Goal: Information Seeking & Learning: Learn about a topic

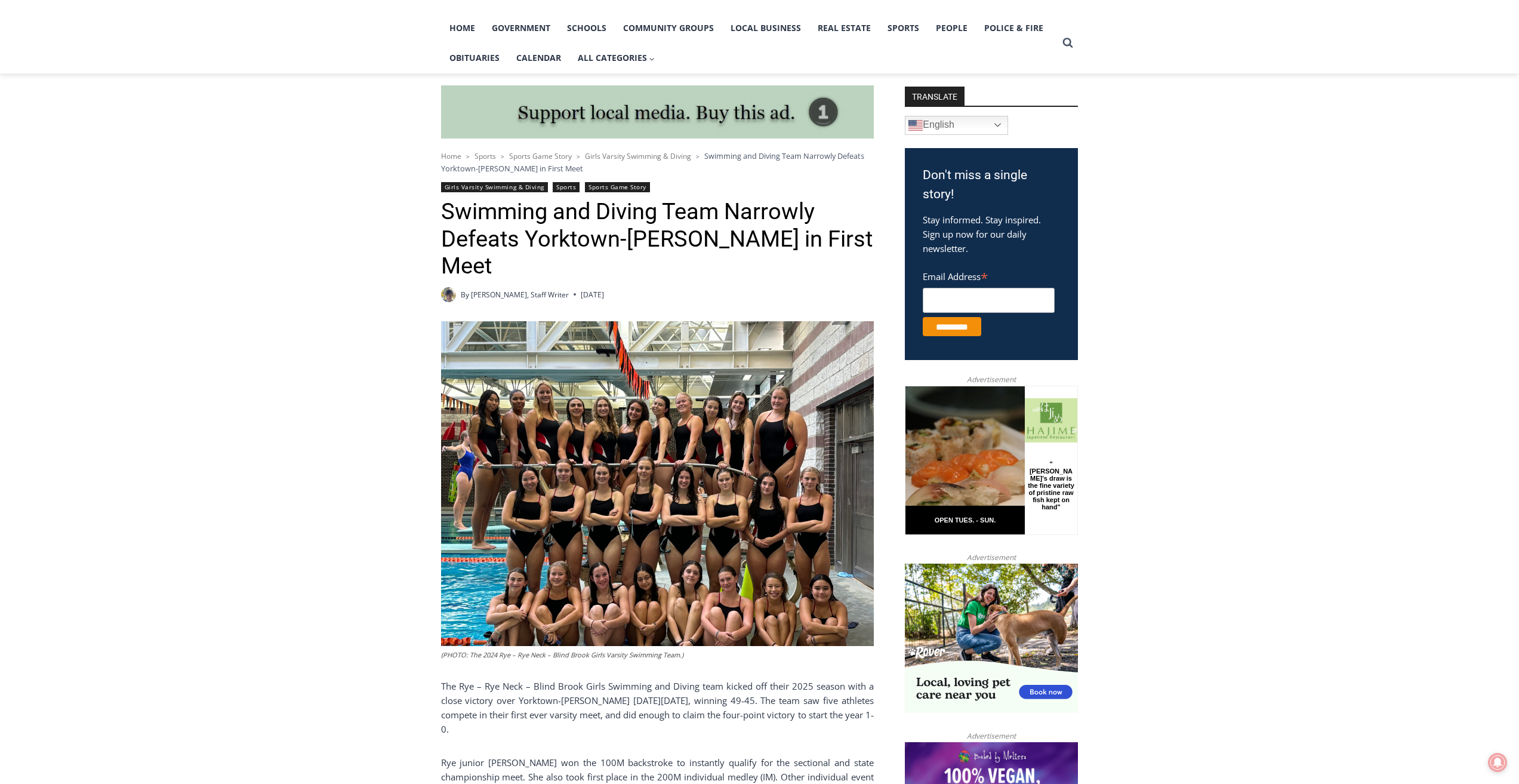
scroll to position [238, 0]
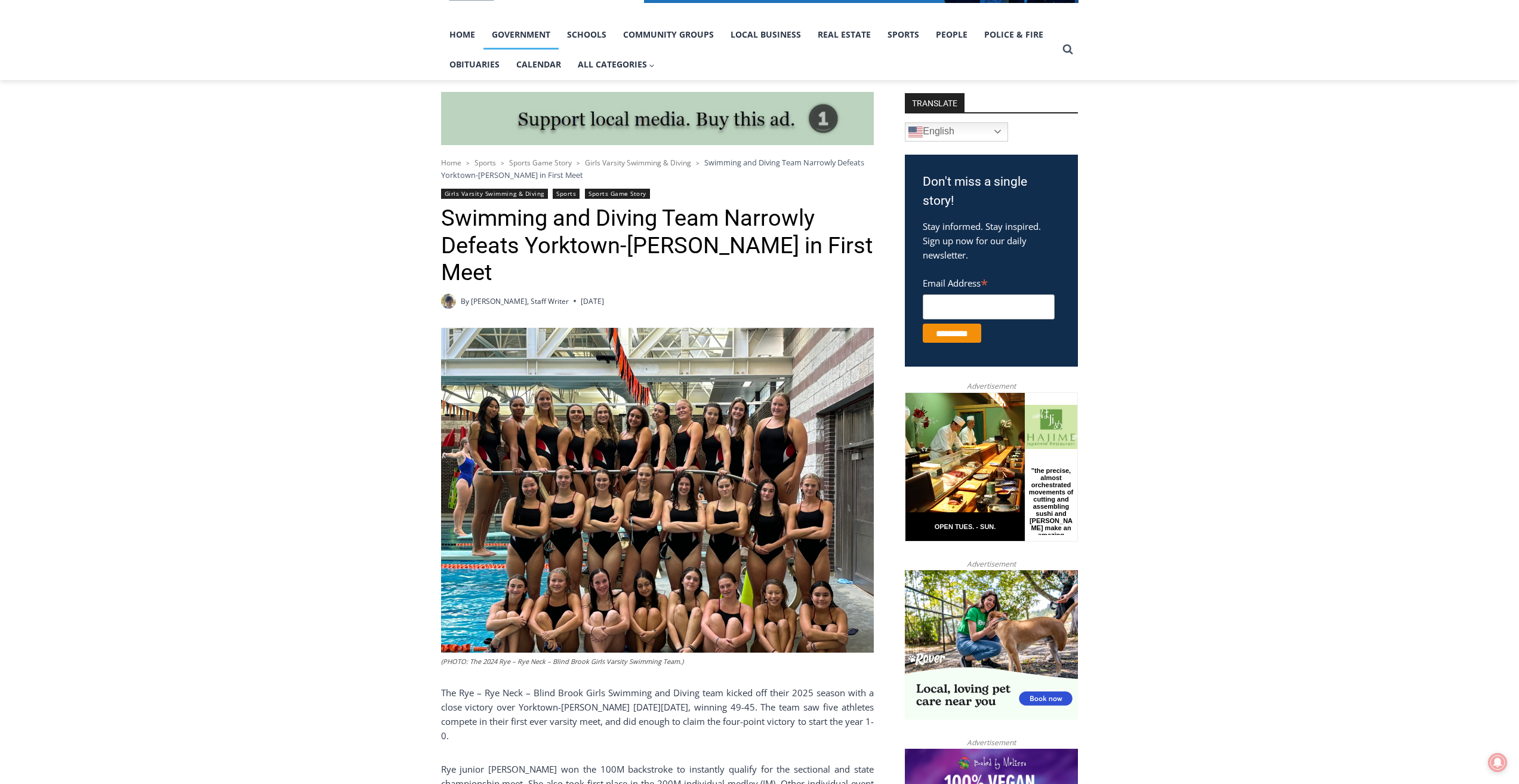
click at [516, 39] on link "Government" at bounding box center [521, 34] width 75 height 30
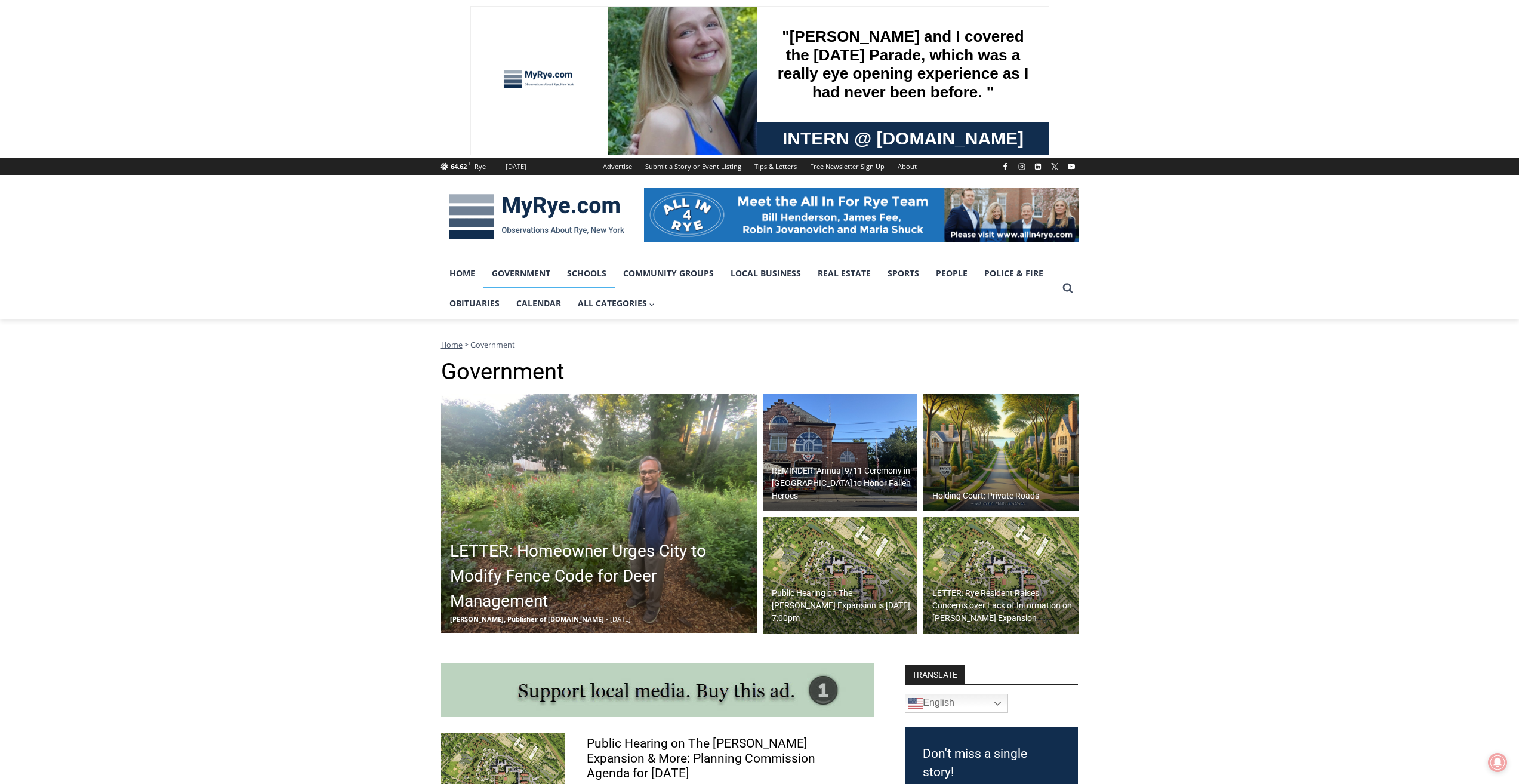
click at [593, 273] on link "Schools" at bounding box center [586, 273] width 56 height 30
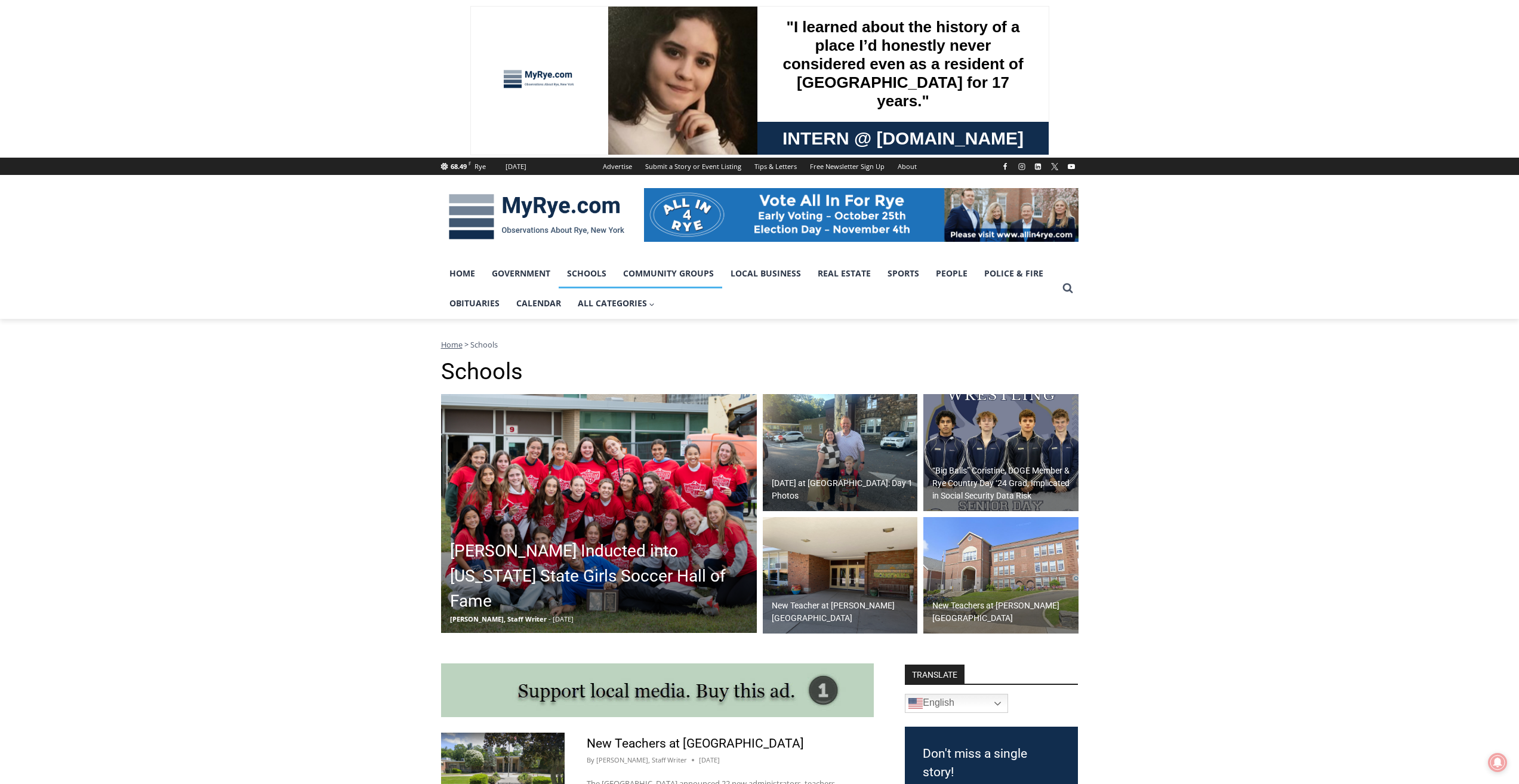
click at [687, 273] on link "Community Groups" at bounding box center [668, 273] width 107 height 30
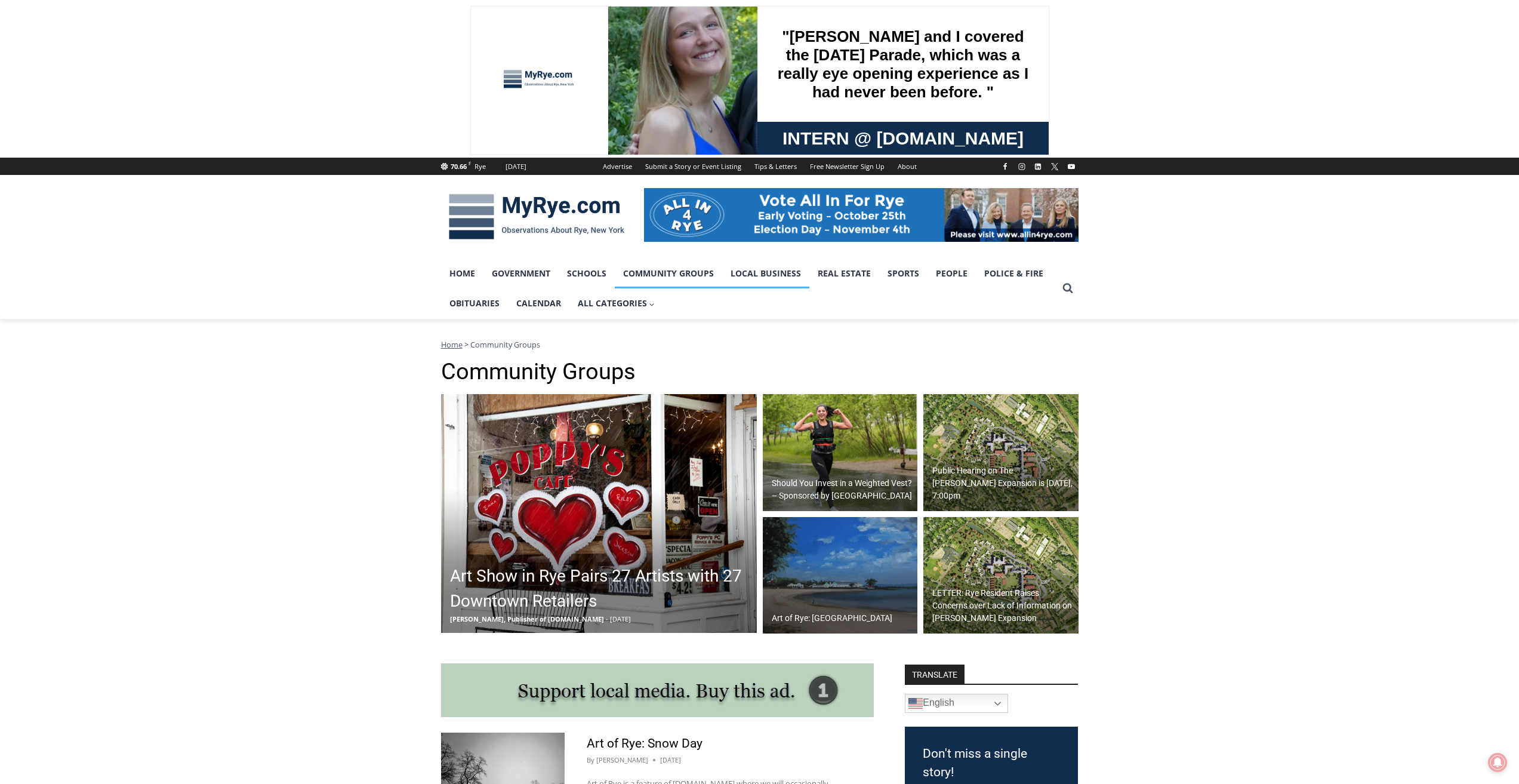
click at [743, 281] on link "Local Business" at bounding box center [765, 273] width 87 height 30
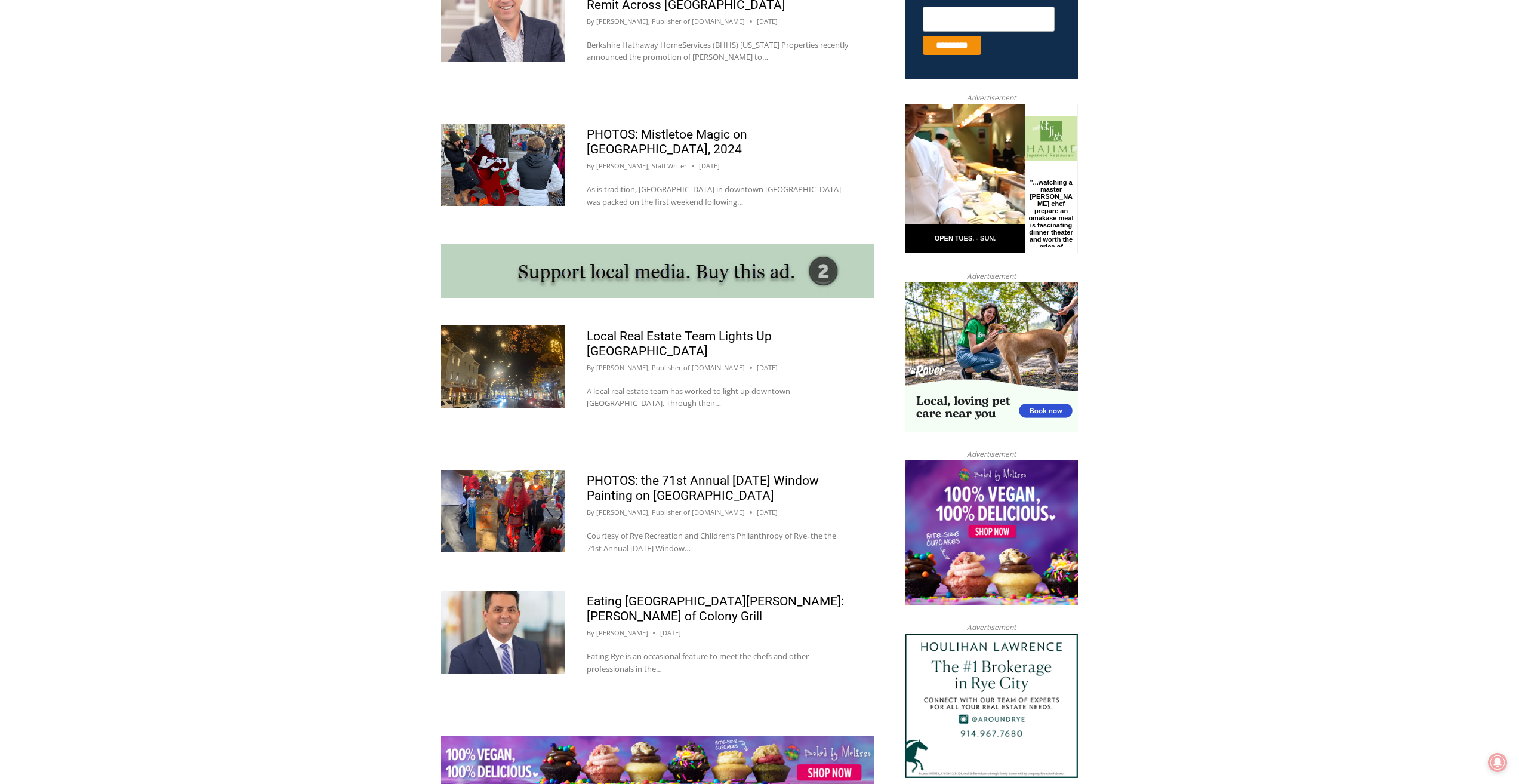
scroll to position [1014, 0]
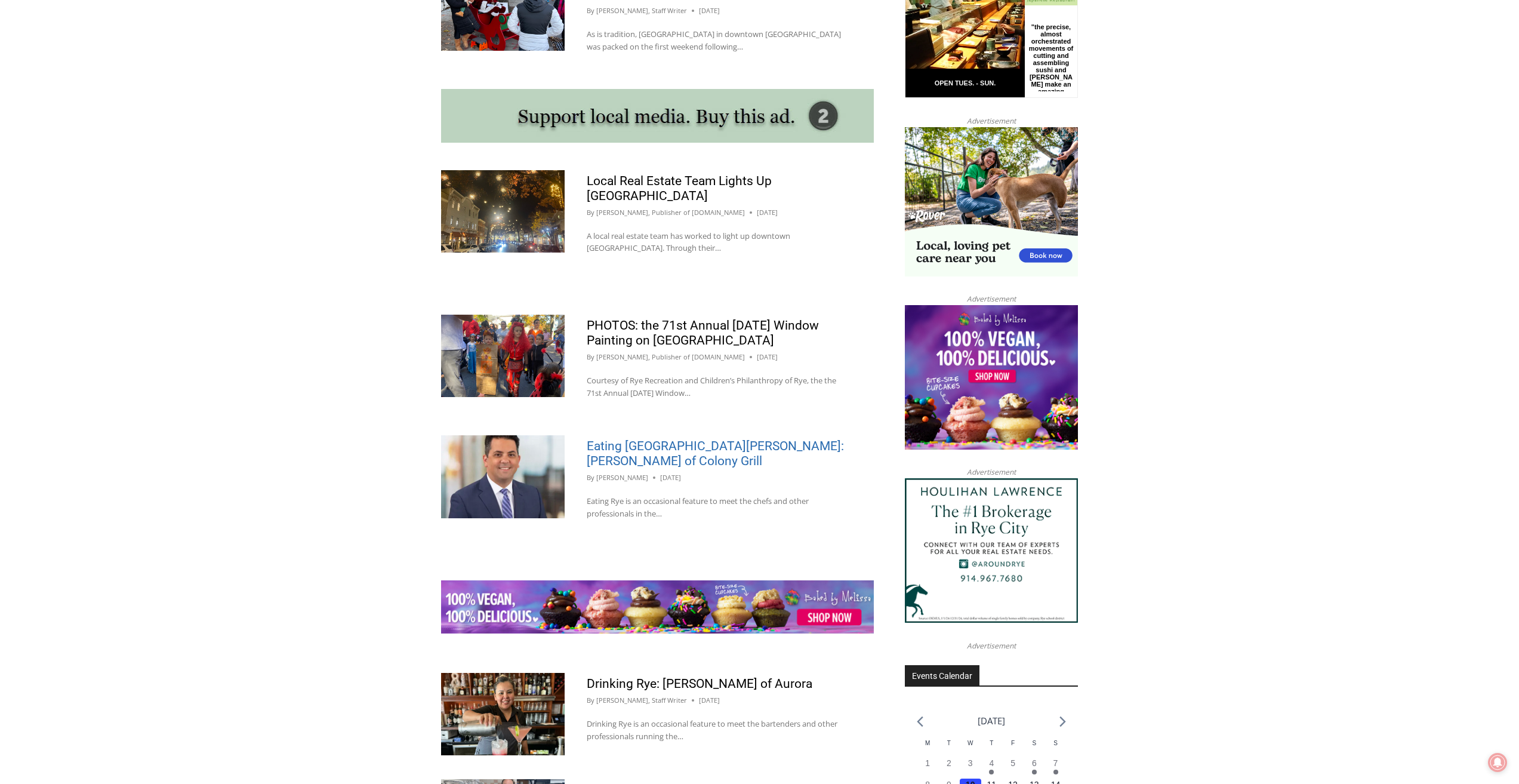
click at [616, 449] on link "Eating Port Chester: Ken Martin of Colony Grill" at bounding box center [715, 453] width 258 height 29
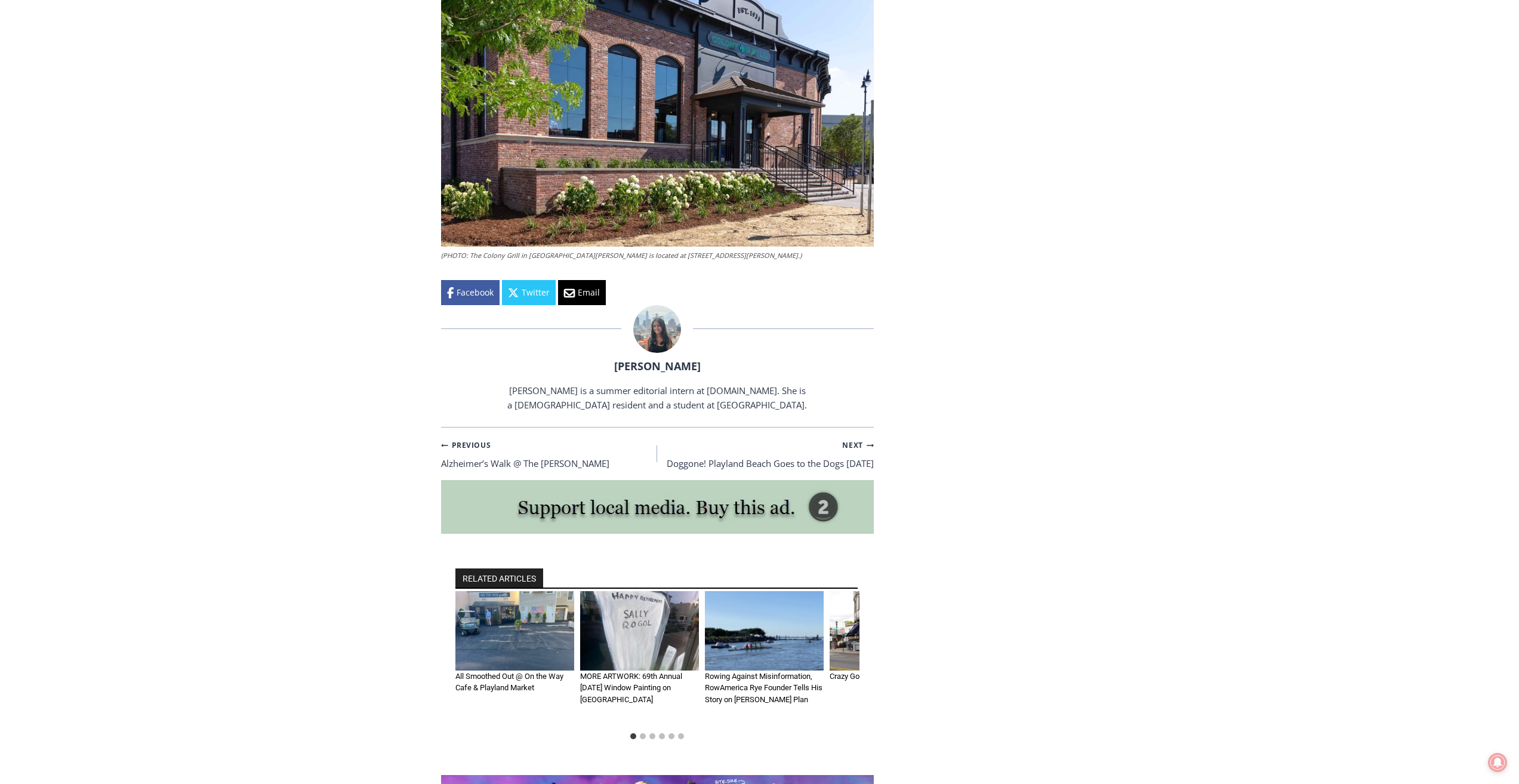
scroll to position [2268, 0]
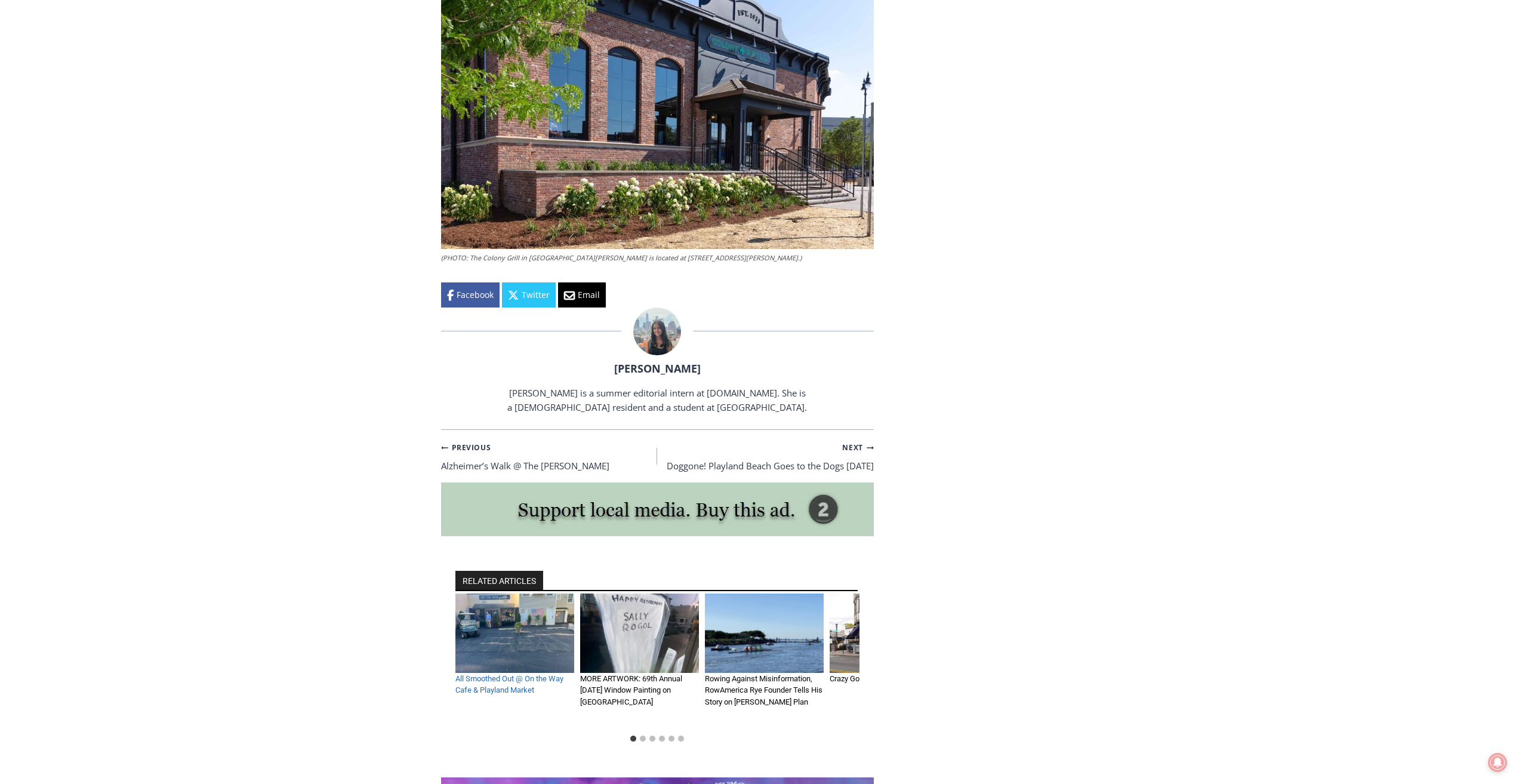
click at [493, 674] on link "All Smoothed Out @ On the Way Cafe & Playland Market" at bounding box center [510, 684] width 108 height 21
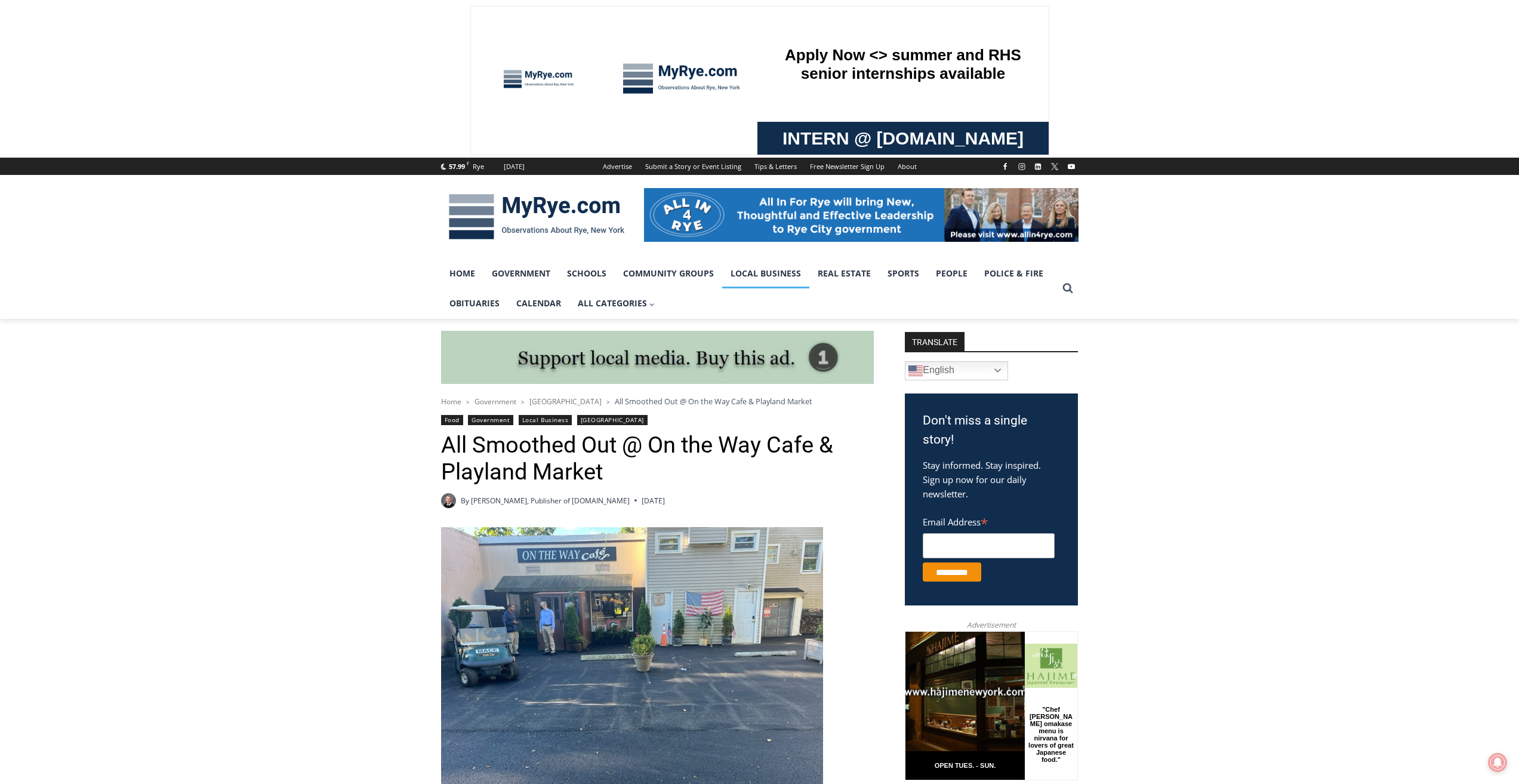
click at [768, 280] on link "Local Business" at bounding box center [765, 273] width 87 height 30
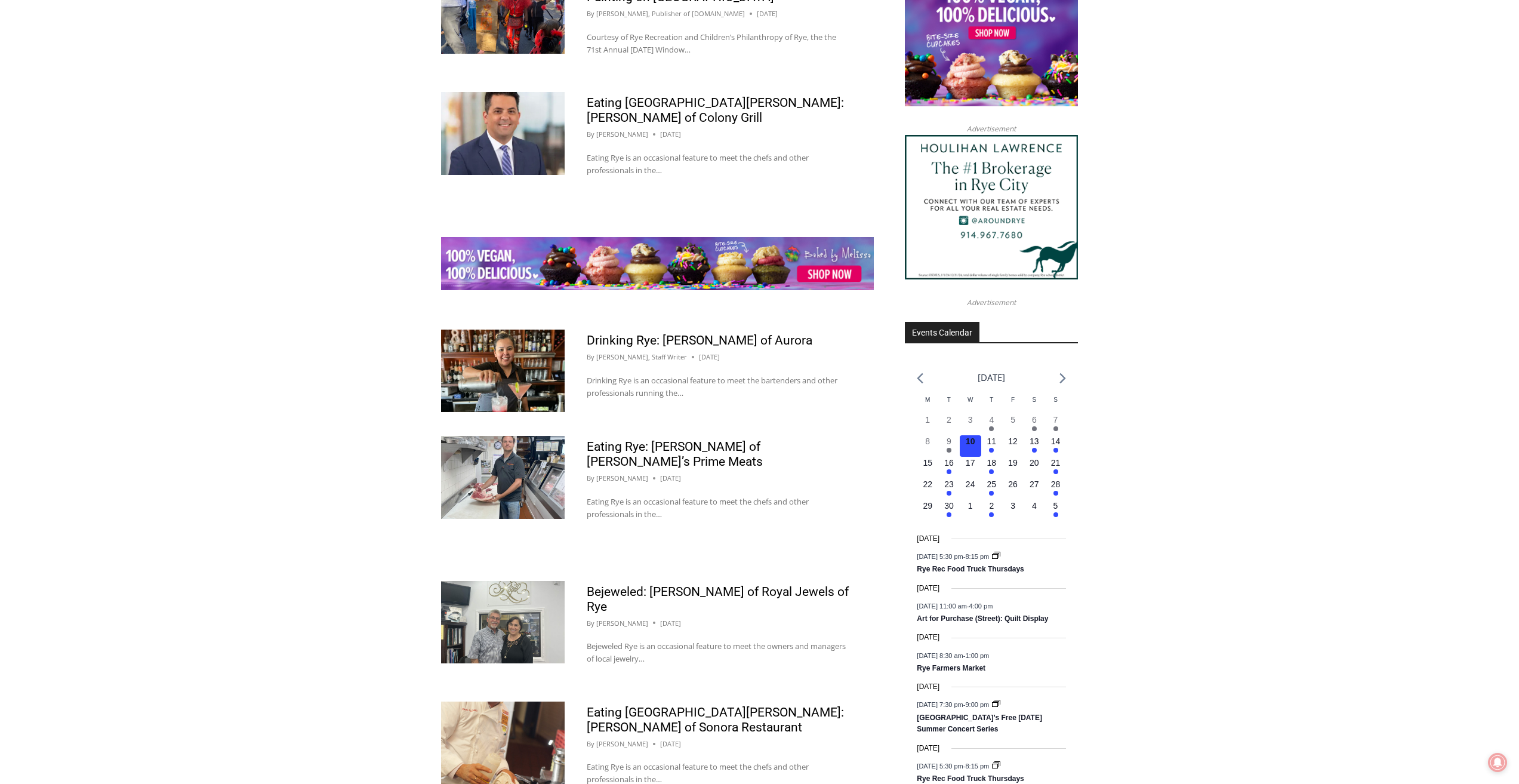
scroll to position [1551, 0]
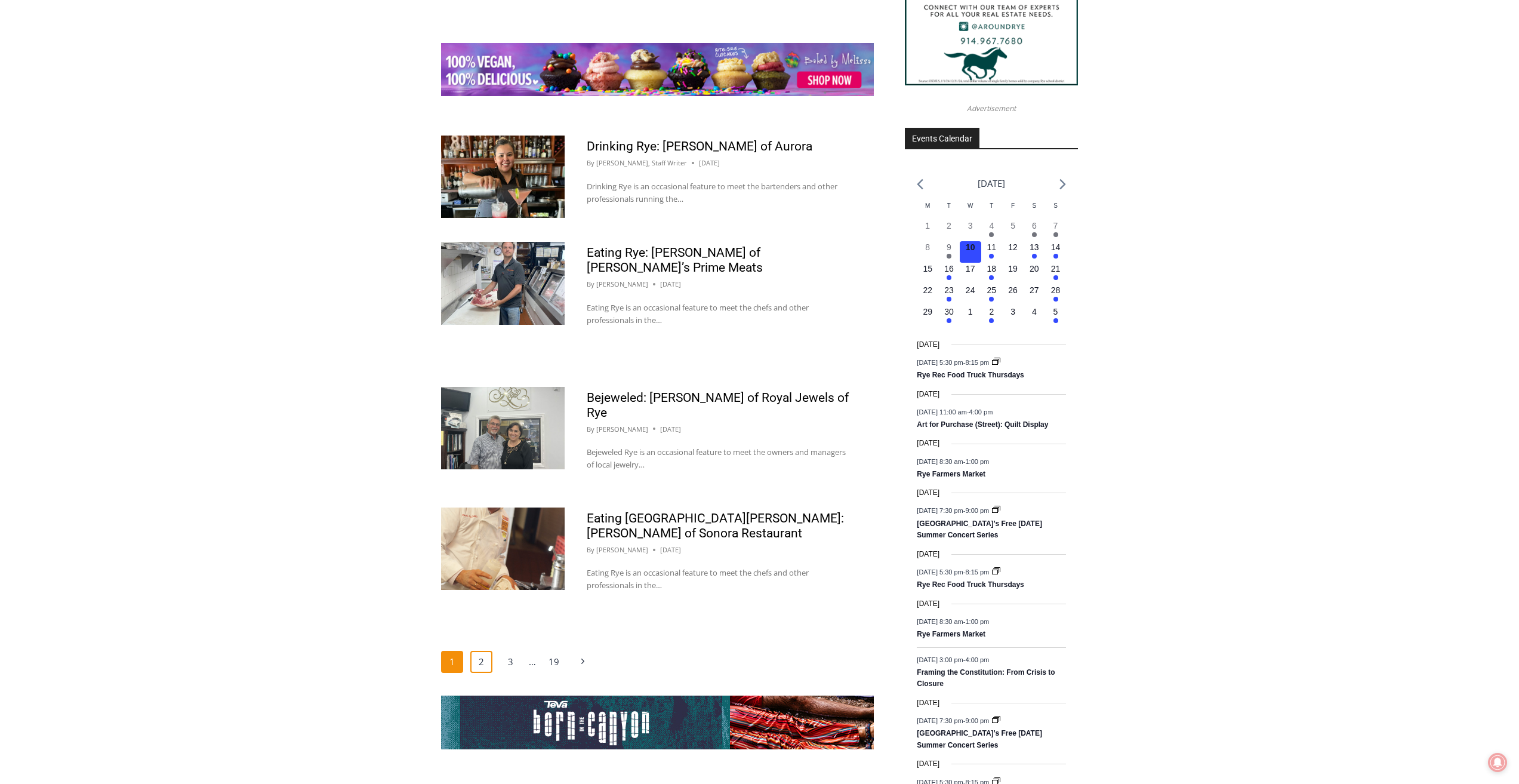
click at [482, 656] on link "2" at bounding box center [482, 661] width 23 height 23
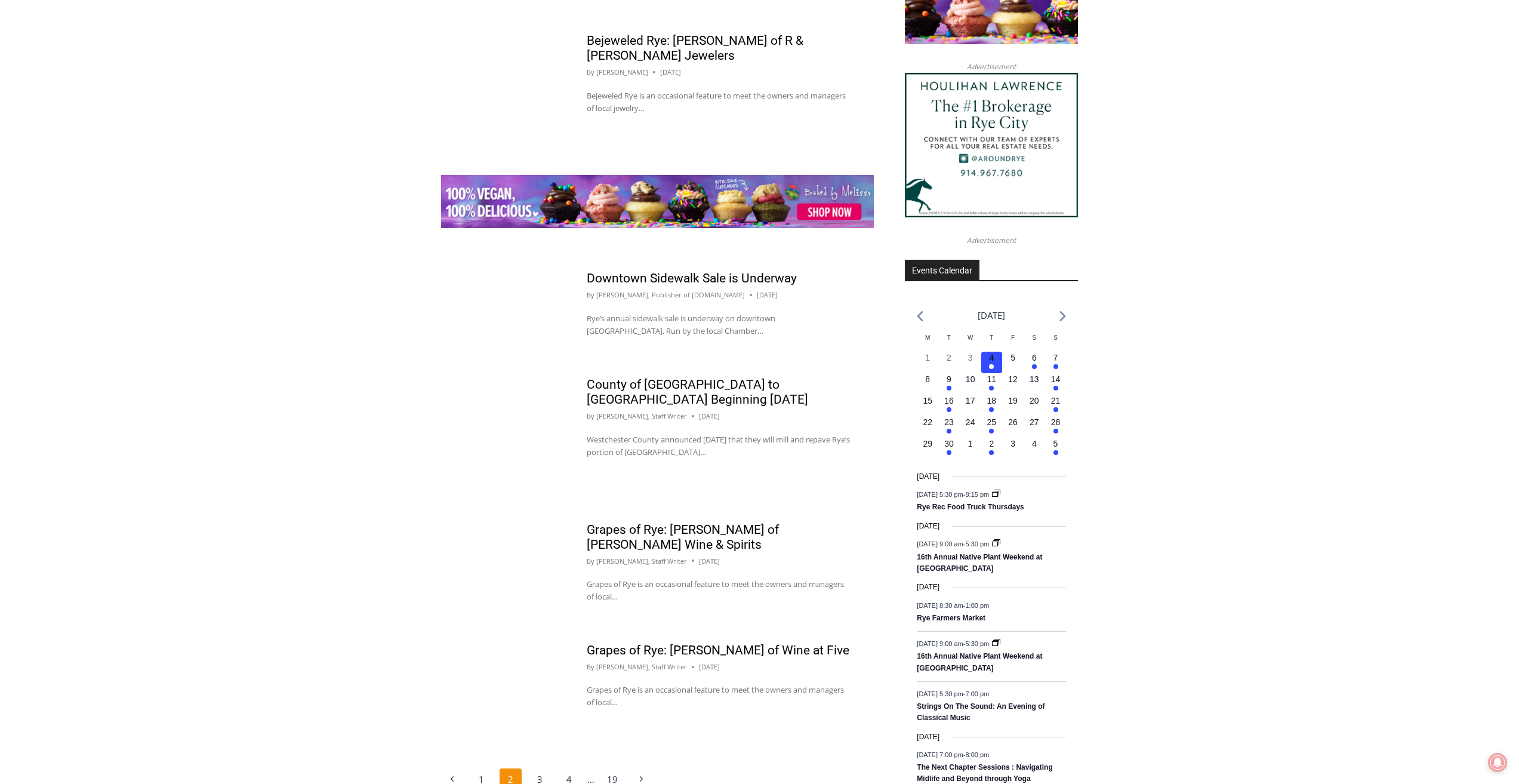
scroll to position [1611, 0]
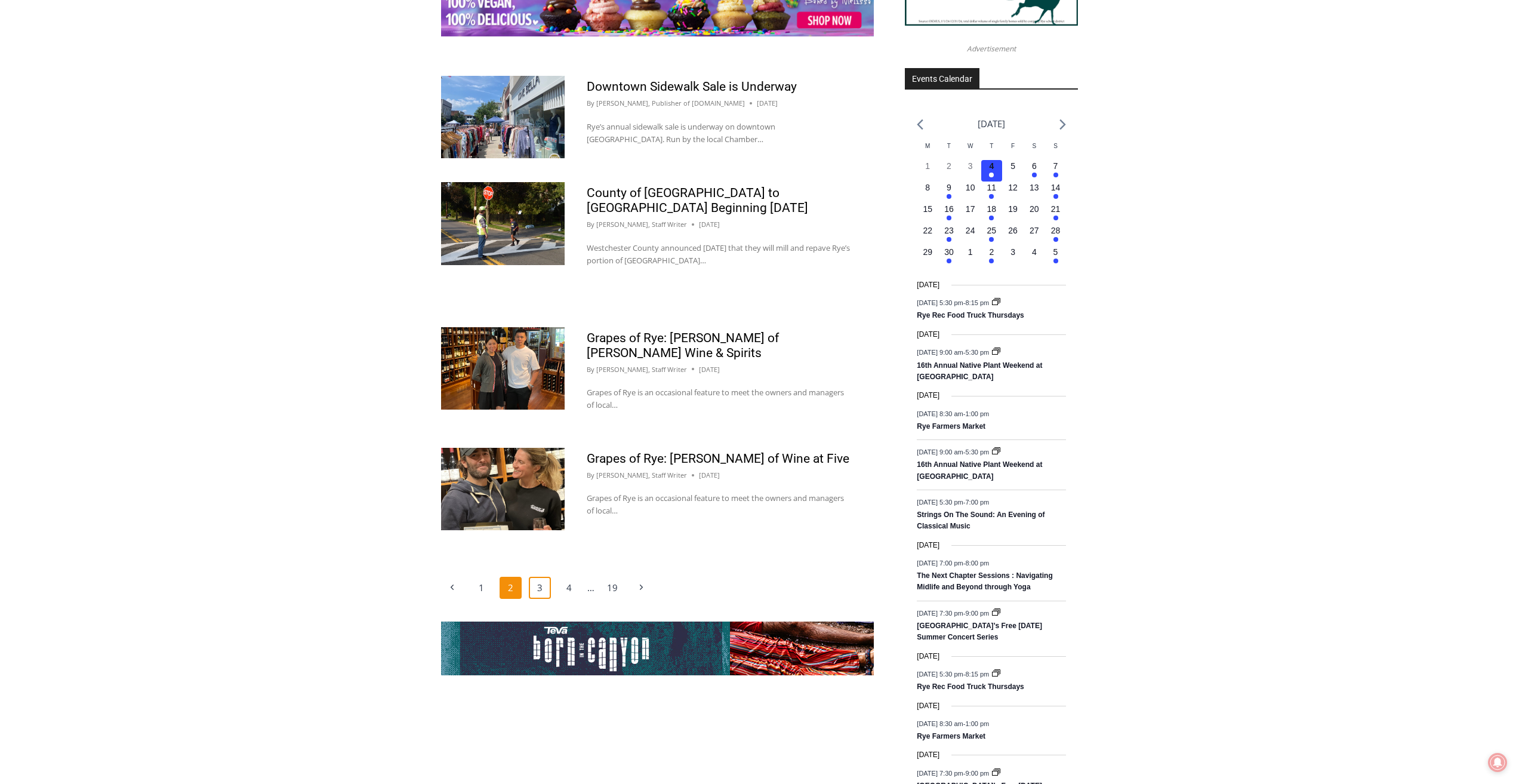
click at [545, 577] on link "3" at bounding box center [540, 588] width 23 height 23
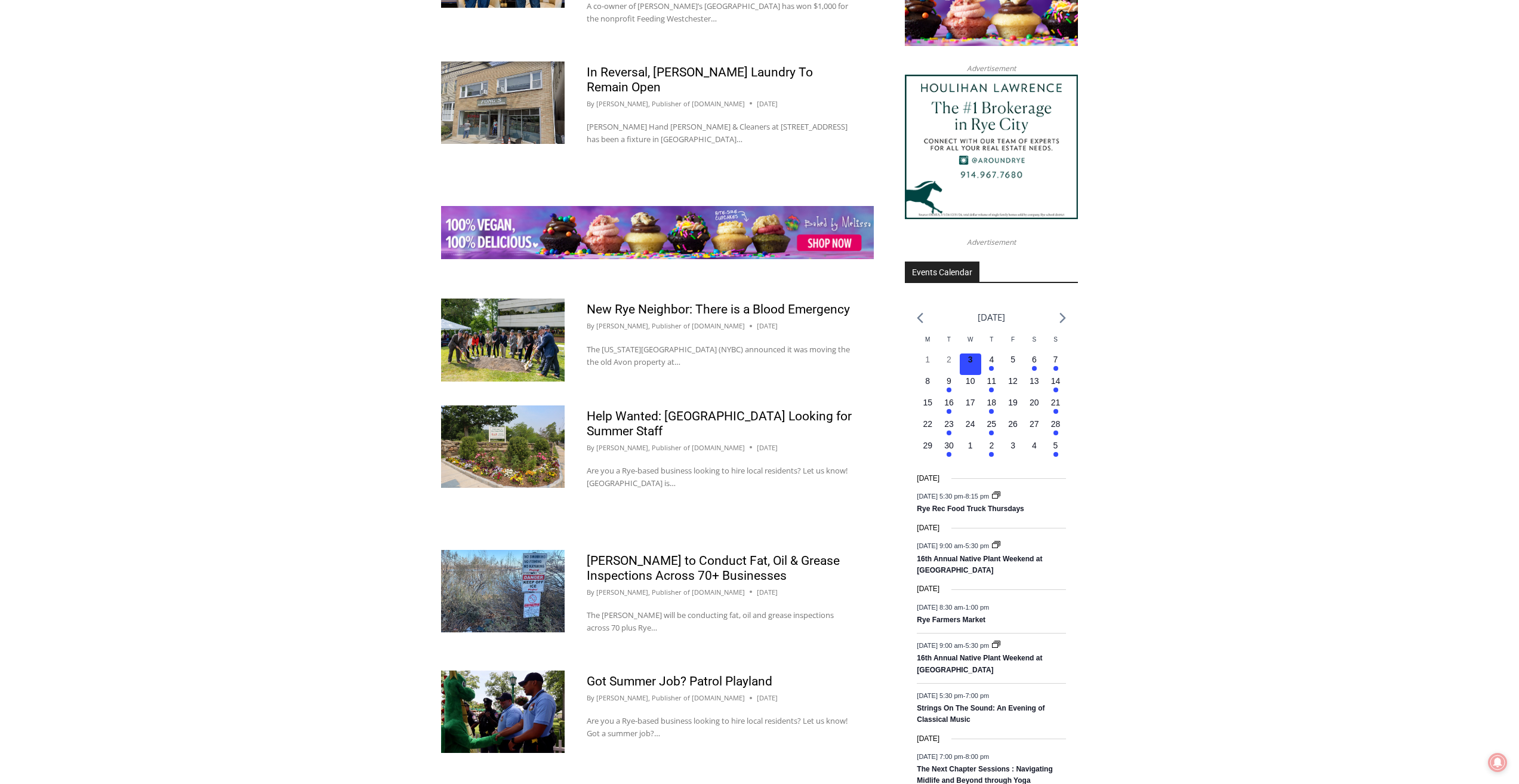
scroll to position [1432, 0]
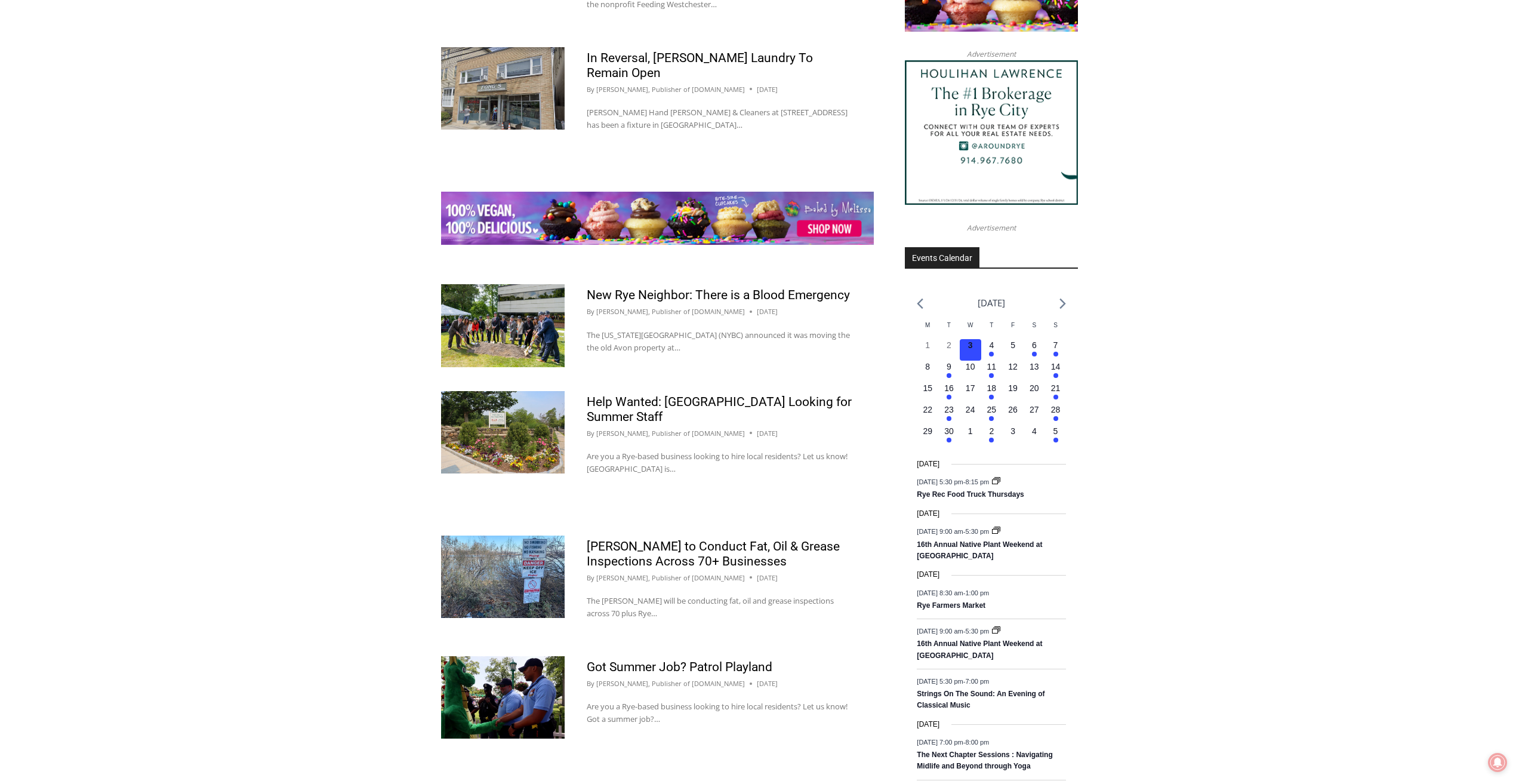
click at [482, 783] on link "1" at bounding box center [482, 796] width 23 height 23
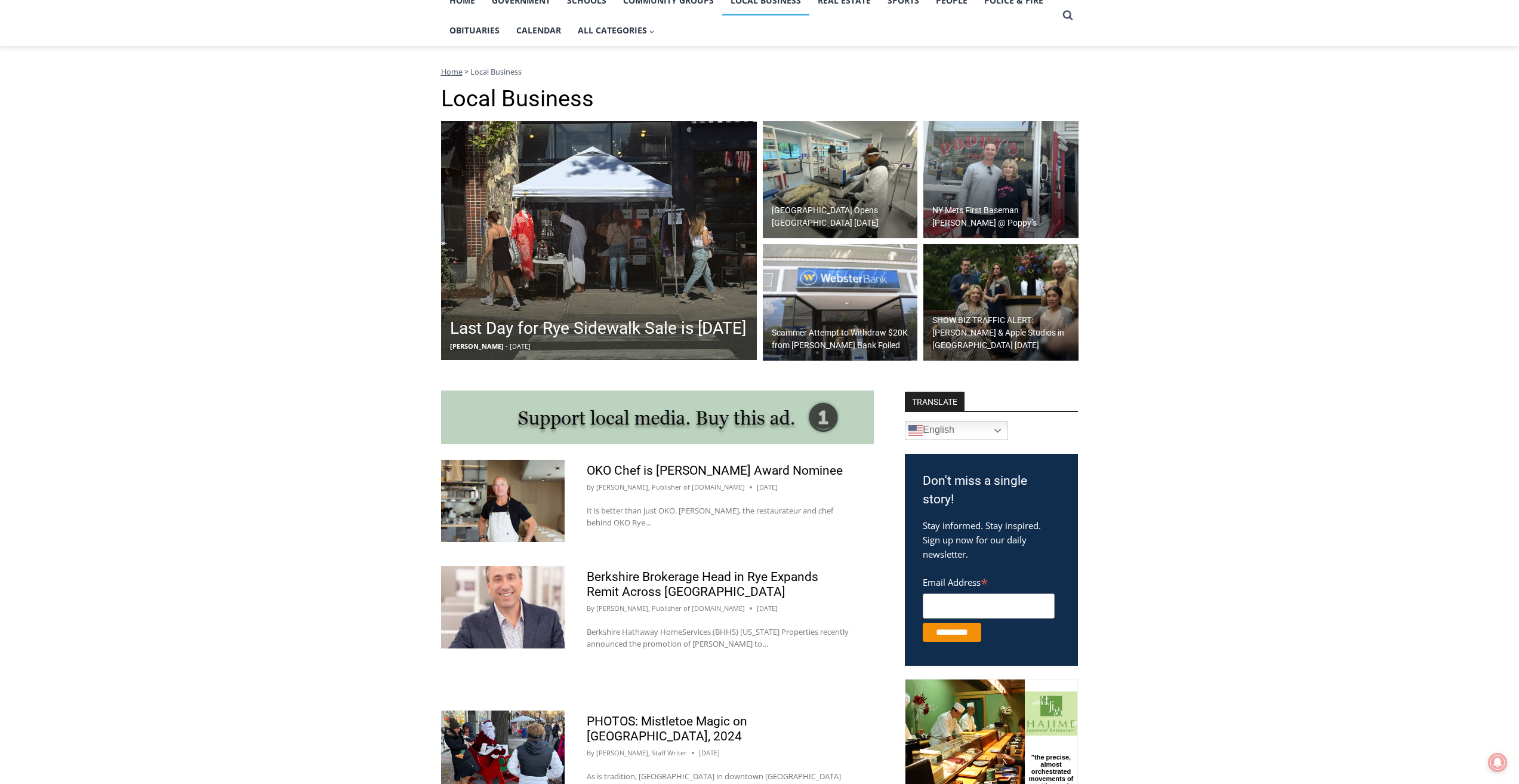
scroll to position [418, 0]
